Goal: Information Seeking & Learning: Learn about a topic

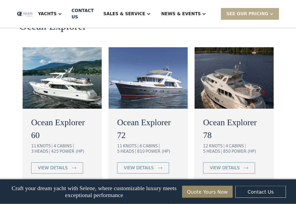
scroll to position [991, 0]
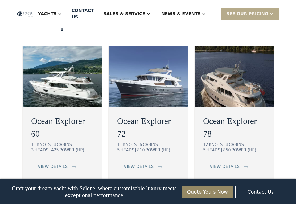
click at [65, 163] on div "view details" at bounding box center [53, 166] width 30 height 6
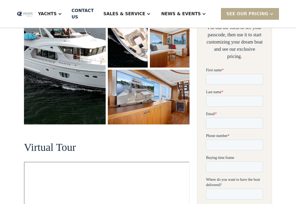
scroll to position [111, 0]
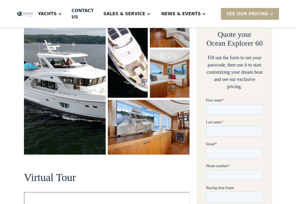
click at [69, 119] on img "open lightbox" at bounding box center [65, 76] width 82 height 155
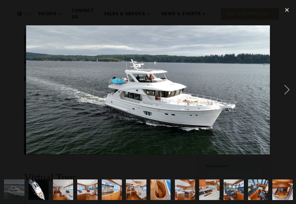
click at [287, 91] on div "next image" at bounding box center [287, 89] width 18 height 171
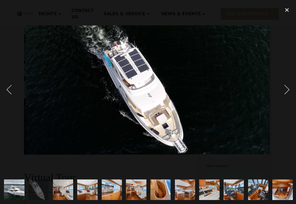
click at [289, 98] on div "next image" at bounding box center [287, 89] width 18 height 171
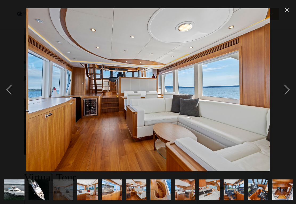
click at [289, 96] on div "next image" at bounding box center [287, 89] width 18 height 171
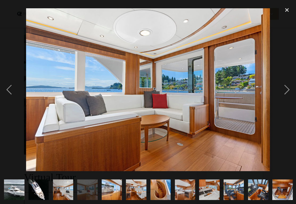
click at [288, 99] on div "next image" at bounding box center [287, 89] width 18 height 171
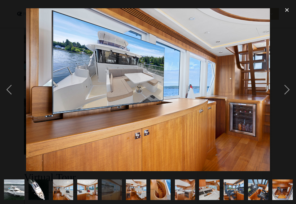
click at [288, 99] on div "next image" at bounding box center [287, 89] width 18 height 171
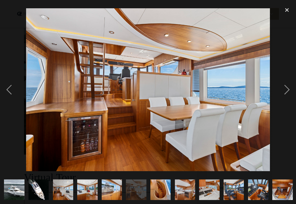
click at [289, 98] on div "next image" at bounding box center [287, 89] width 18 height 171
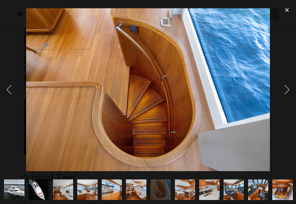
click at [288, 93] on div "next image" at bounding box center [287, 89] width 18 height 171
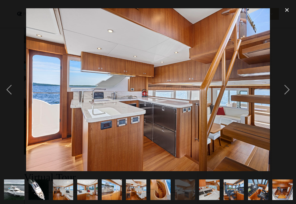
click at [288, 97] on div "next image" at bounding box center [287, 89] width 18 height 171
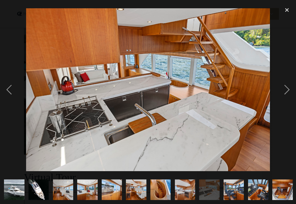
click at [289, 97] on div "next image" at bounding box center [287, 89] width 18 height 171
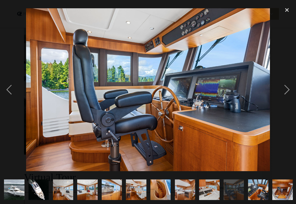
click at [289, 95] on div "next image" at bounding box center [287, 89] width 18 height 171
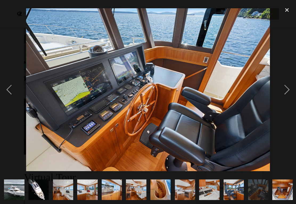
click at [290, 95] on div "next image" at bounding box center [287, 89] width 18 height 171
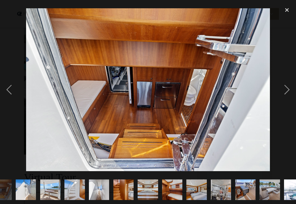
scroll to position [0, 282]
click at [289, 96] on div "next image" at bounding box center [287, 89] width 18 height 171
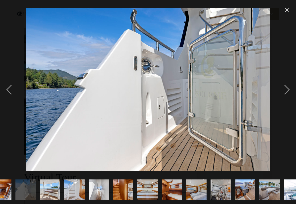
click at [289, 93] on div "next image" at bounding box center [287, 89] width 18 height 171
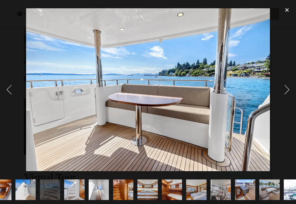
click at [288, 96] on div "next image" at bounding box center [287, 89] width 18 height 171
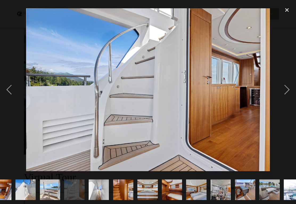
click at [288, 98] on div "next image" at bounding box center [287, 89] width 18 height 171
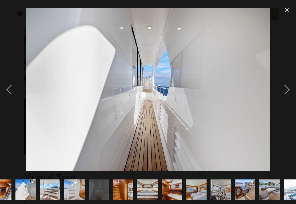
click at [290, 97] on div "next image" at bounding box center [287, 89] width 18 height 171
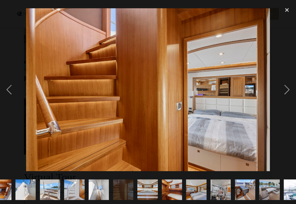
click at [289, 98] on div "next image" at bounding box center [287, 89] width 18 height 171
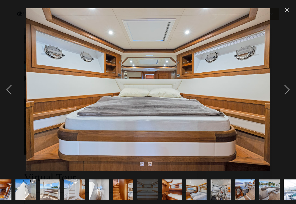
click at [289, 98] on div "next image" at bounding box center [287, 89] width 18 height 171
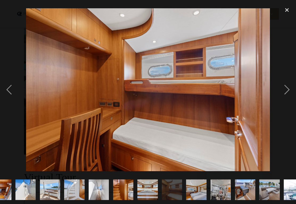
click at [292, 97] on div "next image" at bounding box center [287, 89] width 18 height 171
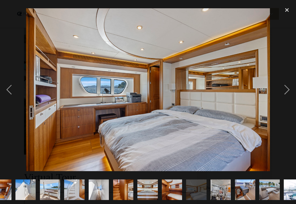
click at [292, 95] on div "next image" at bounding box center [287, 89] width 18 height 171
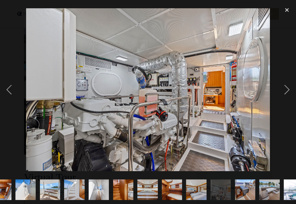
click at [291, 97] on div "next image" at bounding box center [287, 89] width 18 height 171
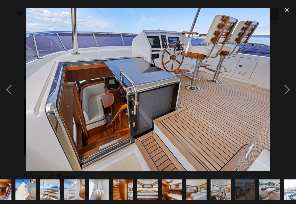
click at [290, 96] on div "next image" at bounding box center [287, 89] width 18 height 171
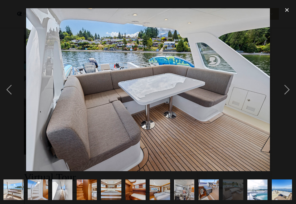
scroll to position [0, 343]
click at [290, 98] on div "next image" at bounding box center [287, 89] width 18 height 171
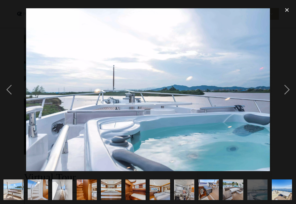
click at [288, 97] on div "next image" at bounding box center [287, 89] width 18 height 171
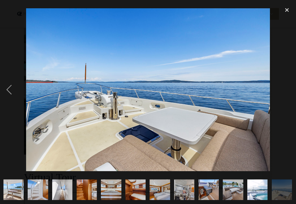
click at [288, 98] on div "next image" at bounding box center [287, 89] width 18 height 171
click at [287, 12] on div "close lightbox" at bounding box center [287, 10] width 18 height 12
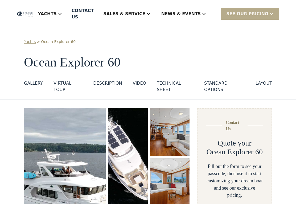
scroll to position [0, 0]
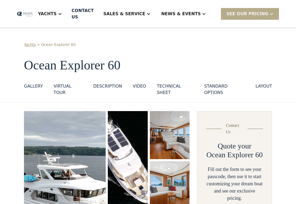
click at [57, 14] on div "Yachts" at bounding box center [47, 14] width 19 height 6
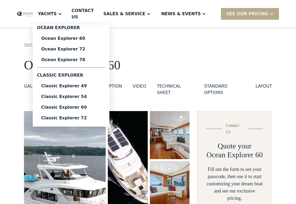
click at [87, 87] on div "Classic Explorer 49" at bounding box center [71, 86] width 60 height 4
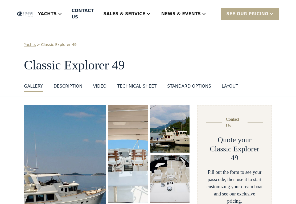
scroll to position [37, 0]
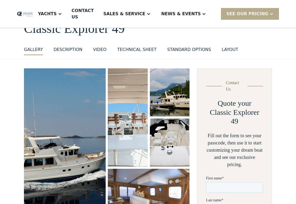
click at [85, 147] on img "open lightbox" at bounding box center [65, 147] width 87 height 169
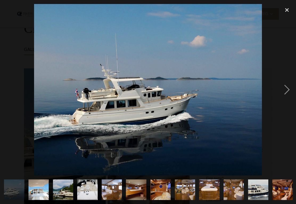
click at [290, 94] on div "next image" at bounding box center [287, 89] width 18 height 171
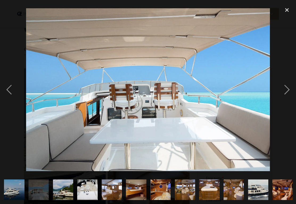
click at [293, 95] on div "next image" at bounding box center [287, 89] width 18 height 171
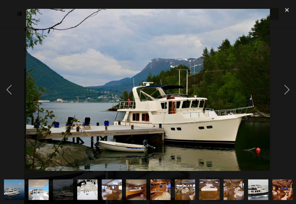
click at [295, 95] on div "next image" at bounding box center [287, 89] width 18 height 171
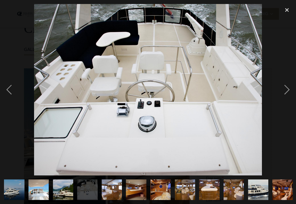
click at [292, 93] on div "next image" at bounding box center [287, 89] width 18 height 171
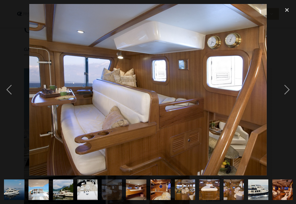
click at [290, 94] on div "next image" at bounding box center [287, 89] width 18 height 171
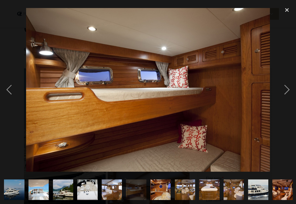
click at [293, 94] on div "next image" at bounding box center [287, 89] width 18 height 171
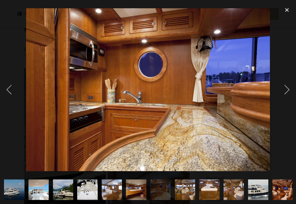
click at [293, 95] on div "next image" at bounding box center [287, 89] width 18 height 171
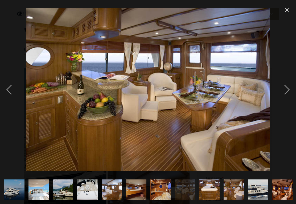
click at [293, 94] on div "next image" at bounding box center [287, 89] width 18 height 171
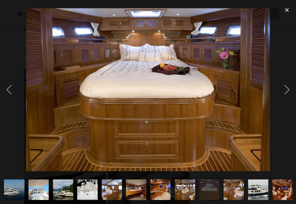
click at [294, 94] on div "next image" at bounding box center [287, 89] width 18 height 171
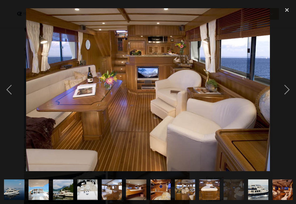
click at [293, 93] on div "next image" at bounding box center [287, 89] width 18 height 171
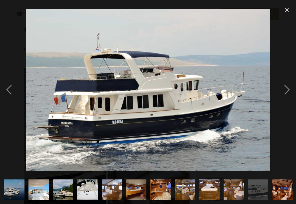
click at [294, 93] on div "next image" at bounding box center [287, 89] width 18 height 171
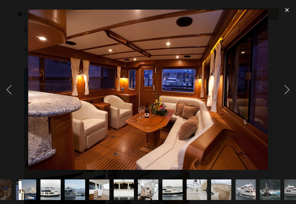
scroll to position [0, 282]
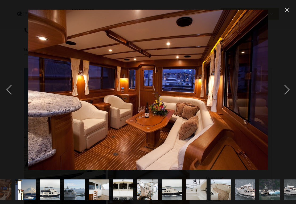
click at [294, 93] on div "next image" at bounding box center [287, 89] width 18 height 171
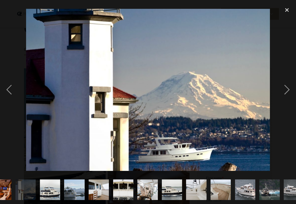
click at [294, 92] on div "next image" at bounding box center [287, 89] width 18 height 171
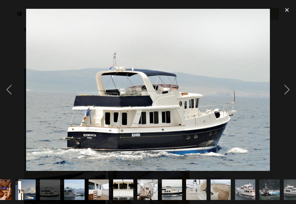
click at [294, 92] on div "next image" at bounding box center [287, 89] width 18 height 171
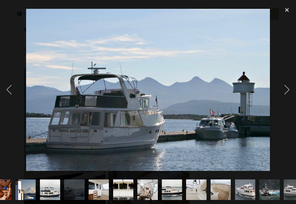
click at [293, 92] on div "next image" at bounding box center [287, 89] width 18 height 171
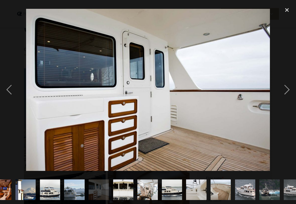
click at [293, 92] on div "next image" at bounding box center [287, 89] width 18 height 171
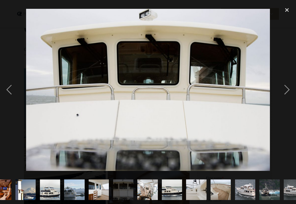
click at [293, 94] on div "next image" at bounding box center [287, 89] width 18 height 171
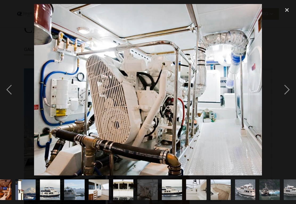
click at [293, 92] on div "next image" at bounding box center [287, 89] width 18 height 171
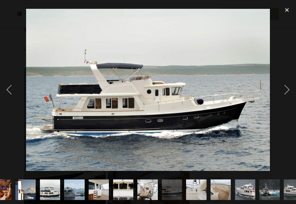
click at [288, 17] on div "next image" at bounding box center [287, 89] width 18 height 171
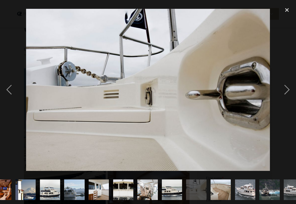
click at [285, 11] on div "close lightbox" at bounding box center [287, 10] width 18 height 12
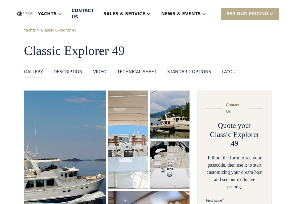
scroll to position [0, 0]
